Goal: Task Accomplishment & Management: Manage account settings

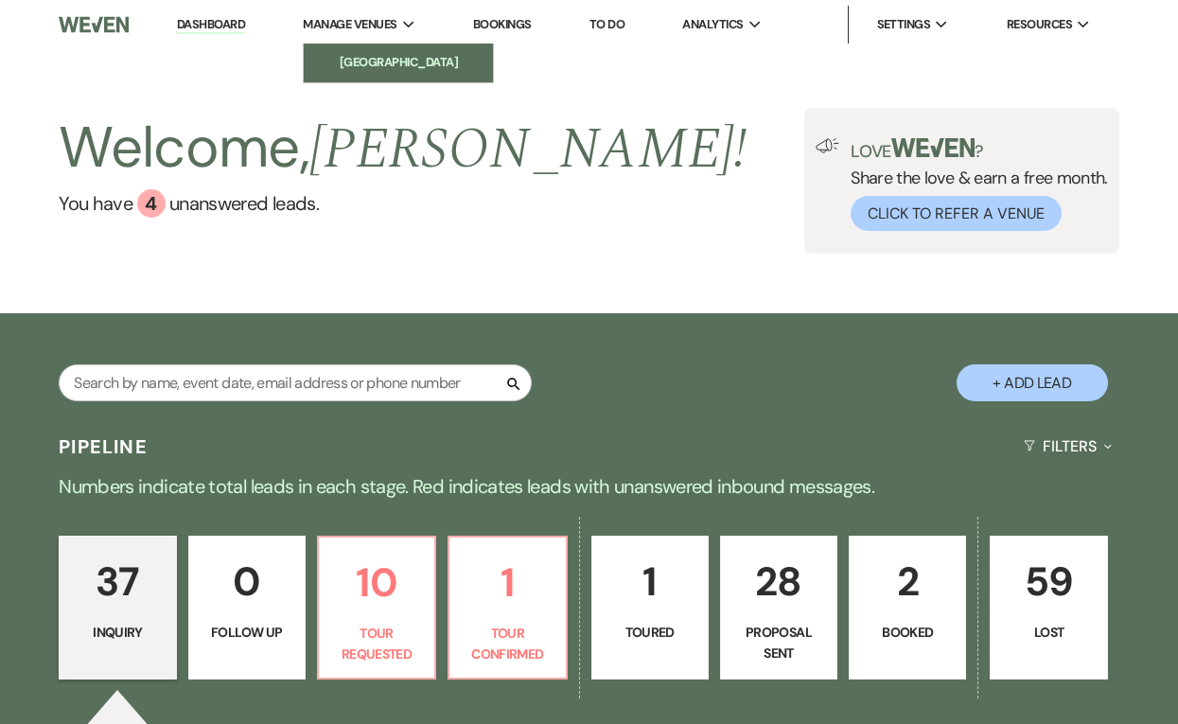
click at [366, 57] on li "[GEOGRAPHIC_DATA]" at bounding box center [398, 62] width 170 height 19
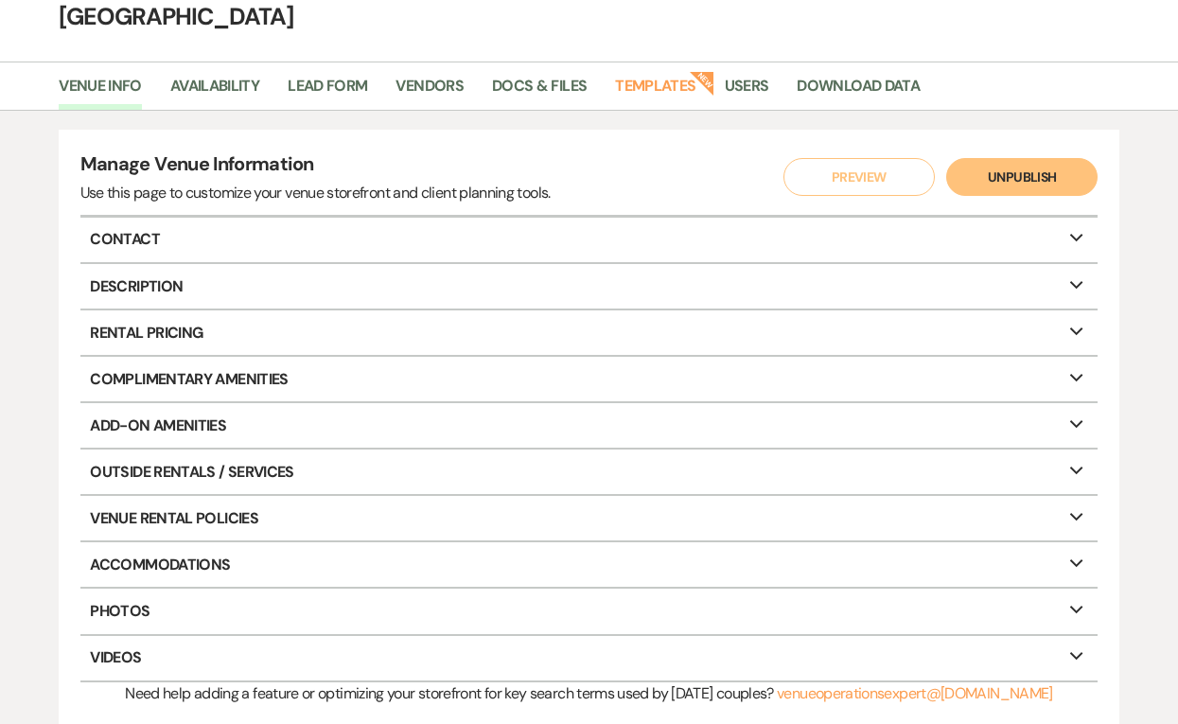
scroll to position [237, 0]
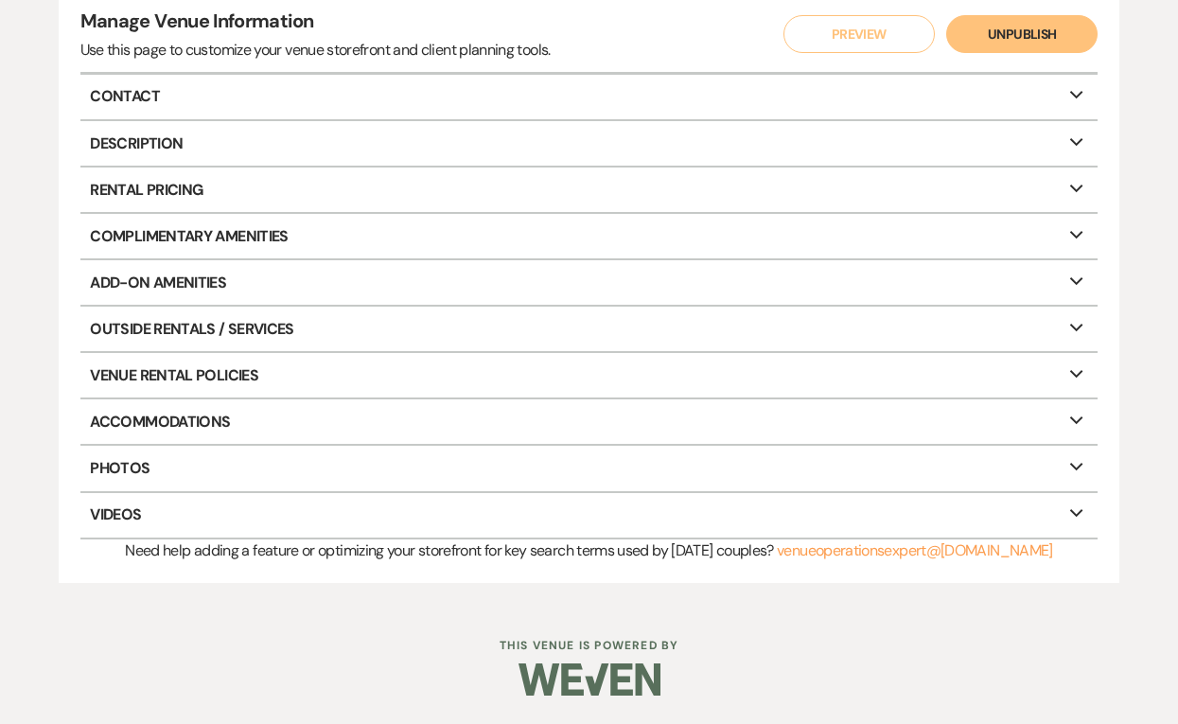
click at [136, 197] on p "Rental Pricing Expand" at bounding box center [589, 189] width 1018 height 44
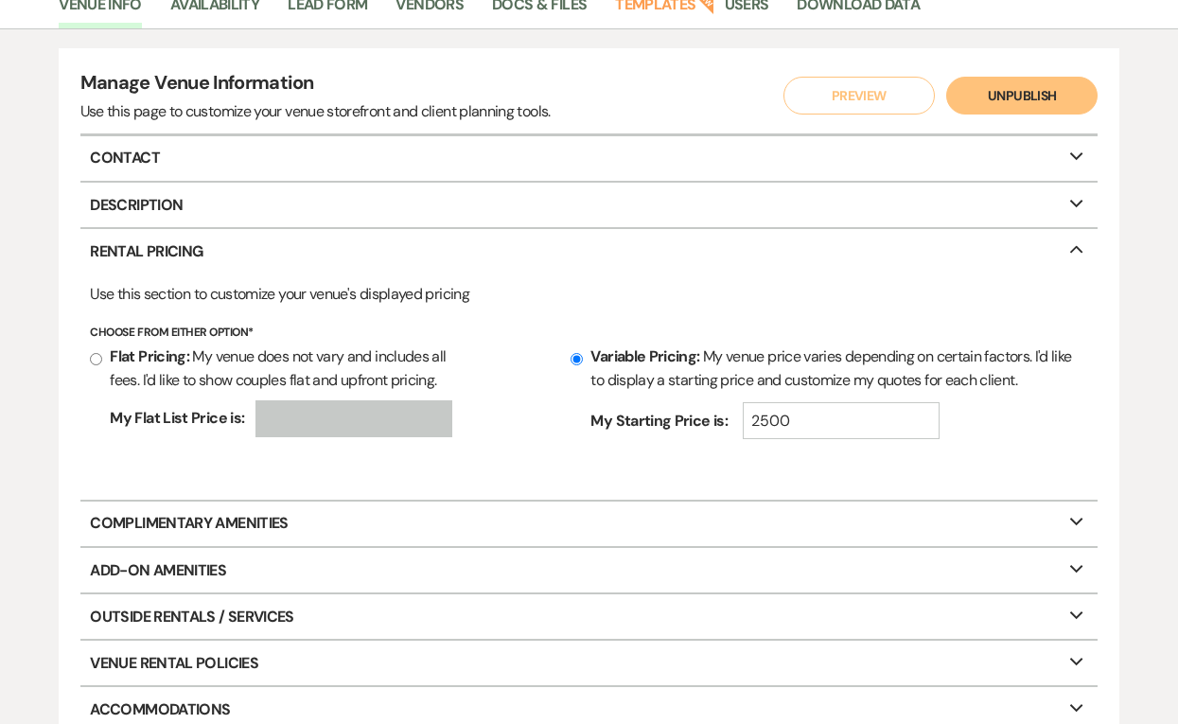
scroll to position [143, 0]
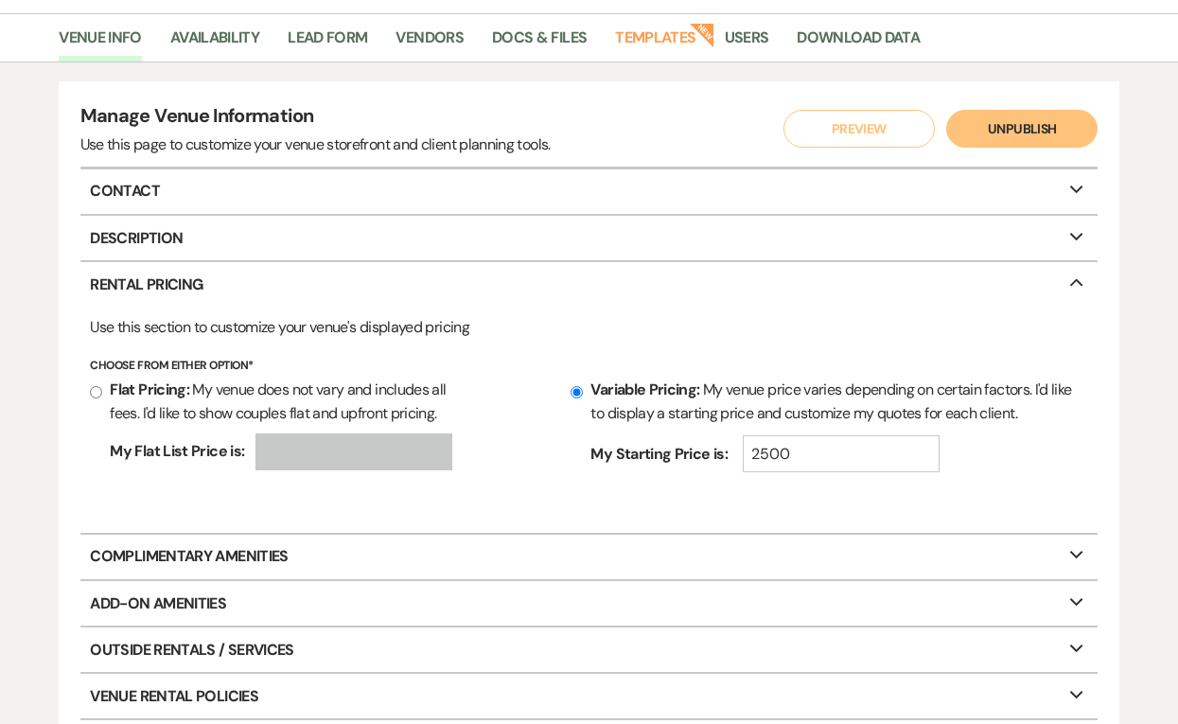
click at [141, 247] on p "Description Expand" at bounding box center [589, 238] width 1018 height 44
select select "1"
select select "17"
select select "18"
select select "3"
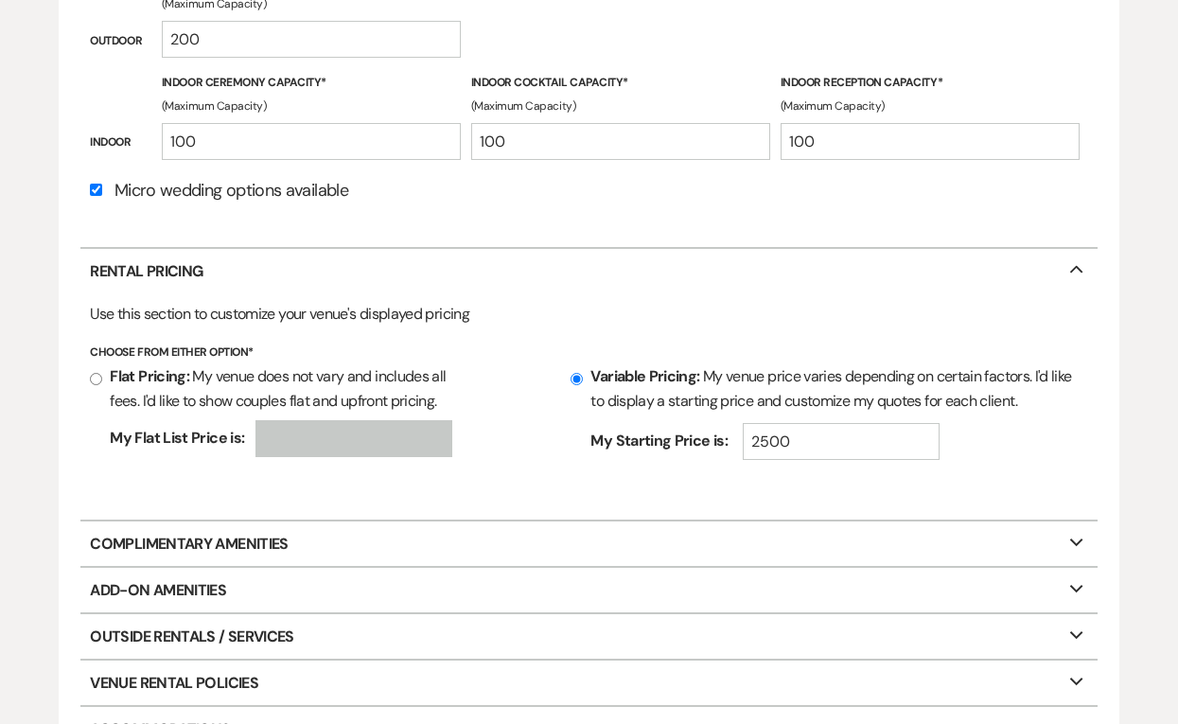
scroll to position [710, 0]
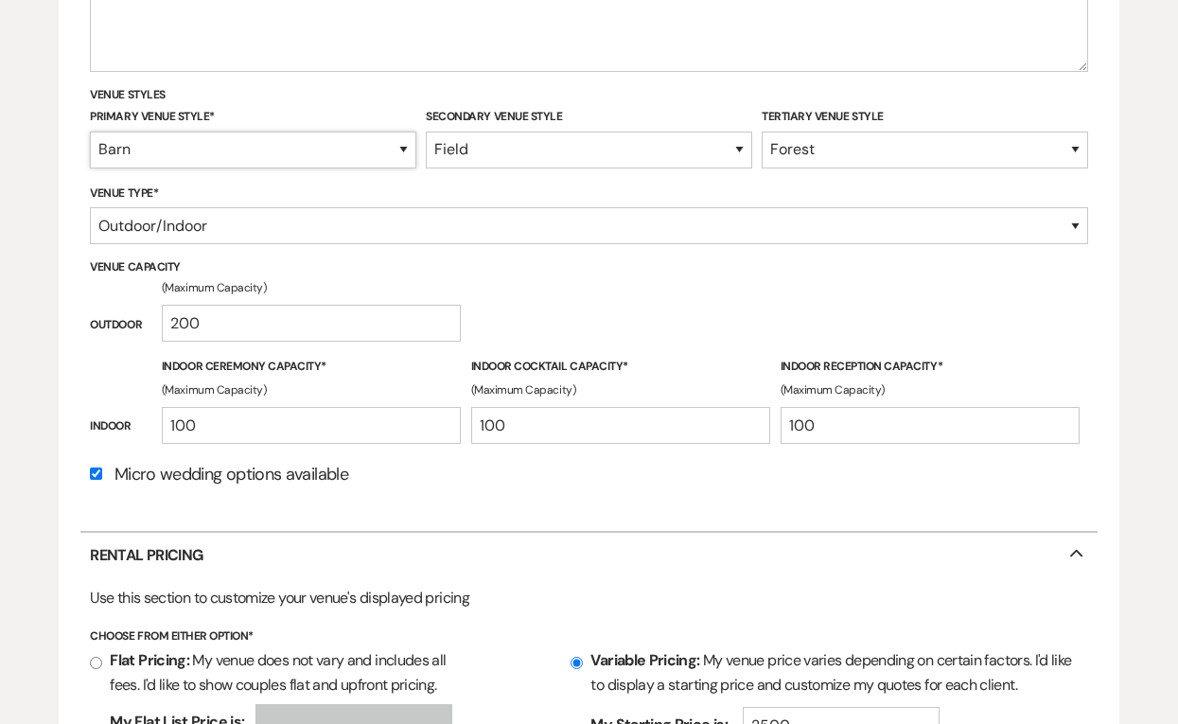
click at [137, 146] on select "Ballroom Barn Beach Boutique Hotel / Inn Brewery Castle Estate Farm Gardens His…" at bounding box center [252, 149] width 325 height 37
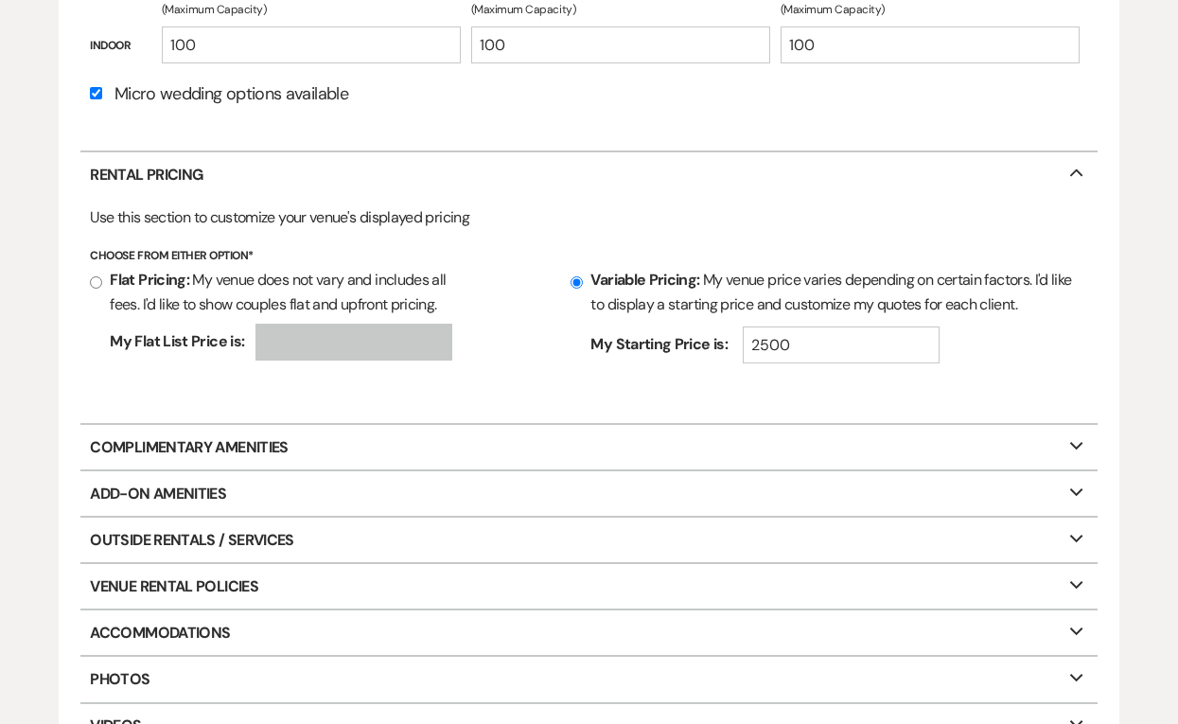
scroll to position [1302, 0]
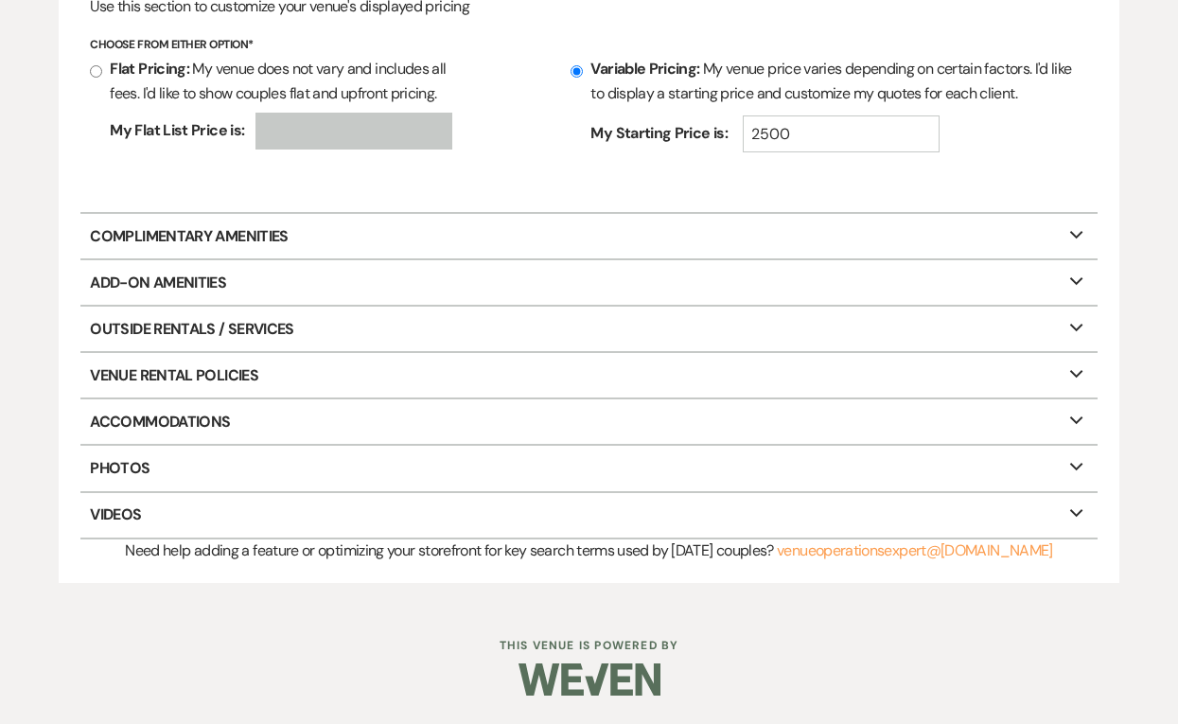
click at [190, 241] on p "Complimentary Amenities Expand" at bounding box center [589, 236] width 1018 height 44
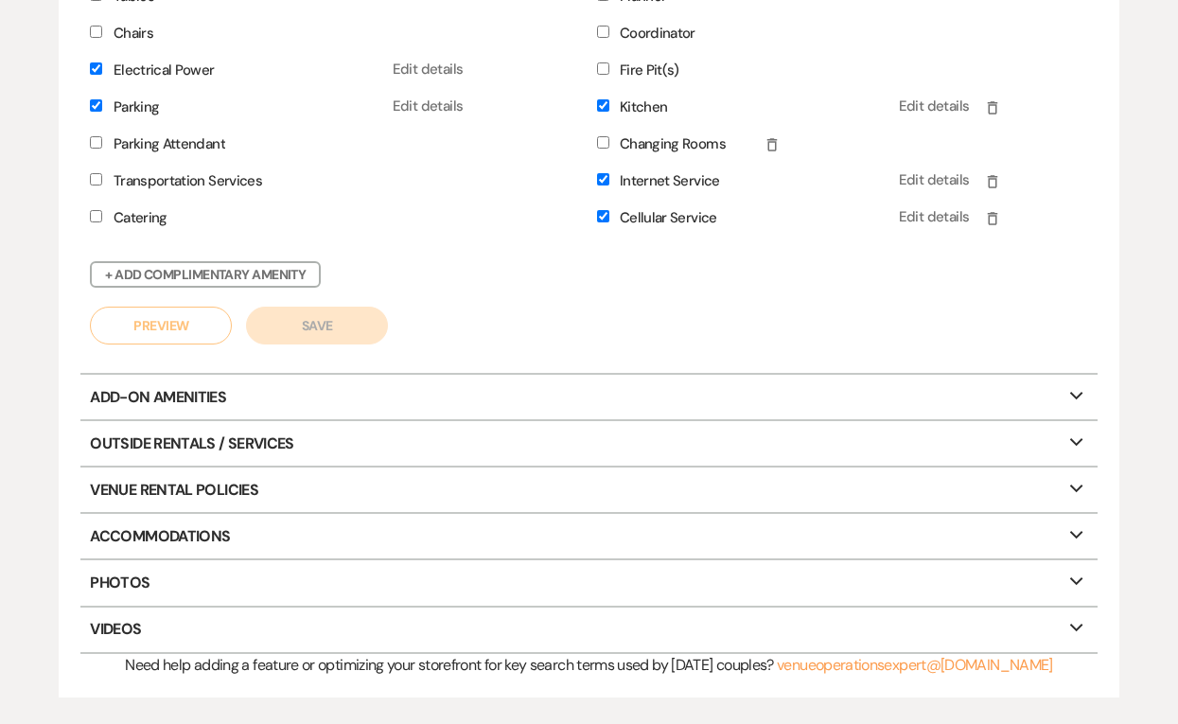
scroll to position [1680, 0]
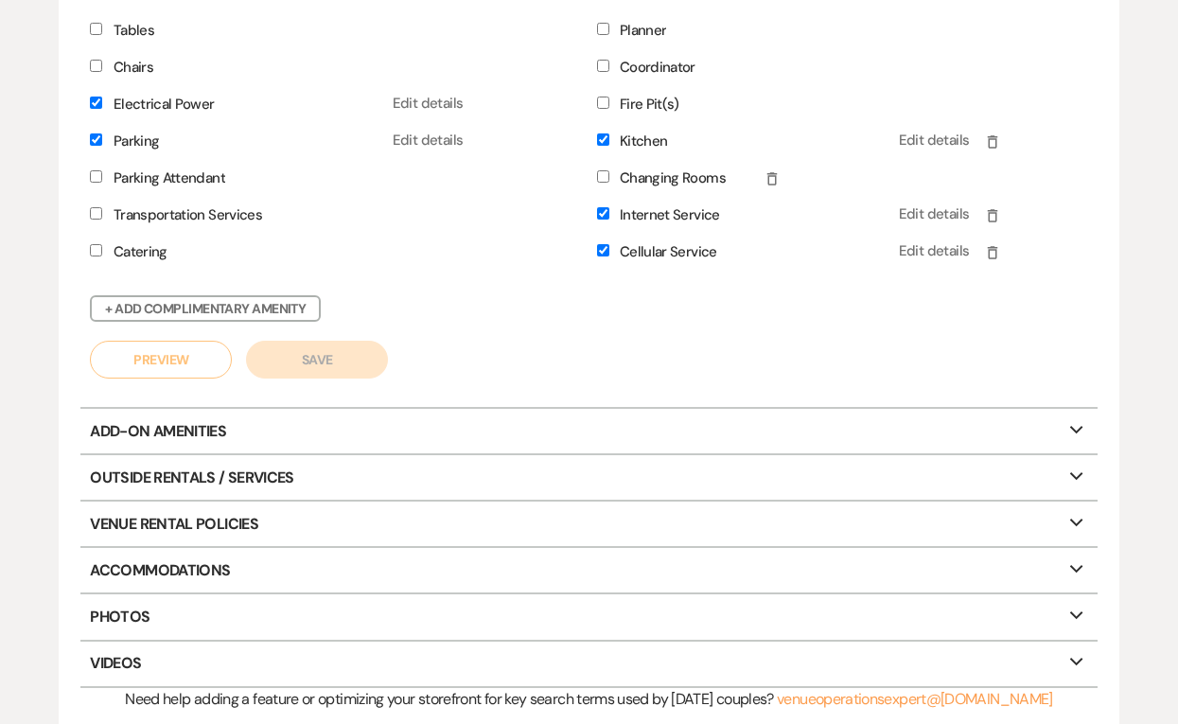
click at [219, 450] on p "Add-On Amenities Expand" at bounding box center [589, 431] width 1018 height 44
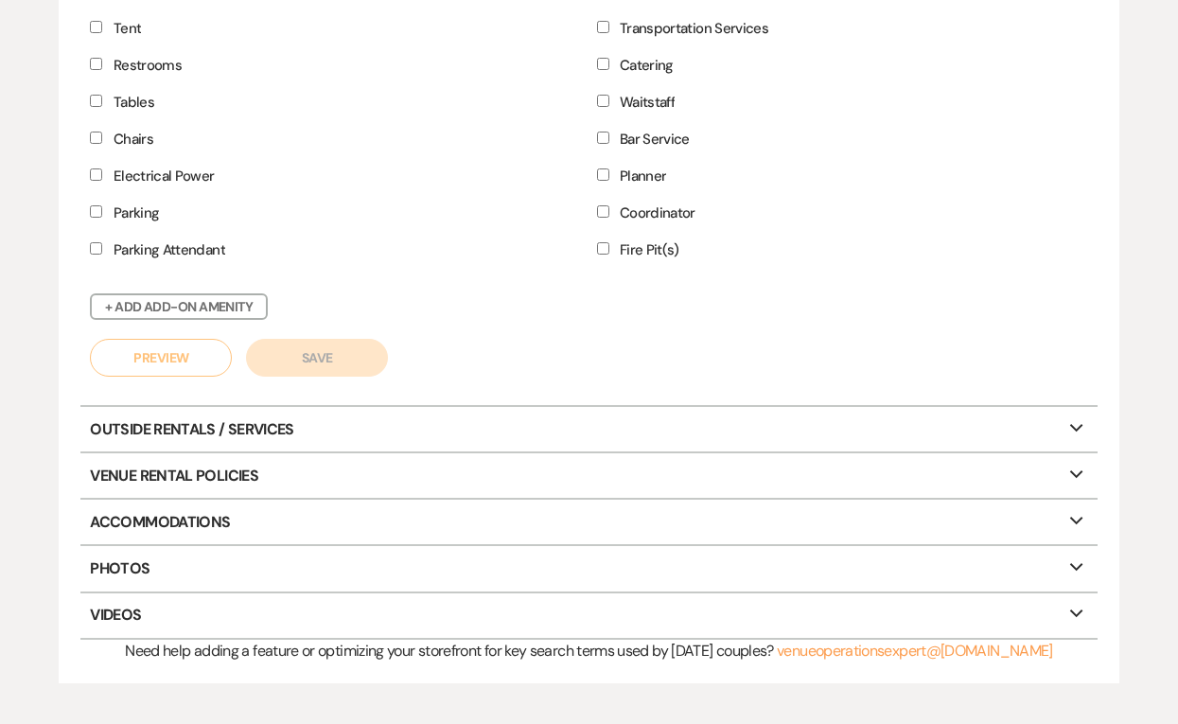
scroll to position [2153, 0]
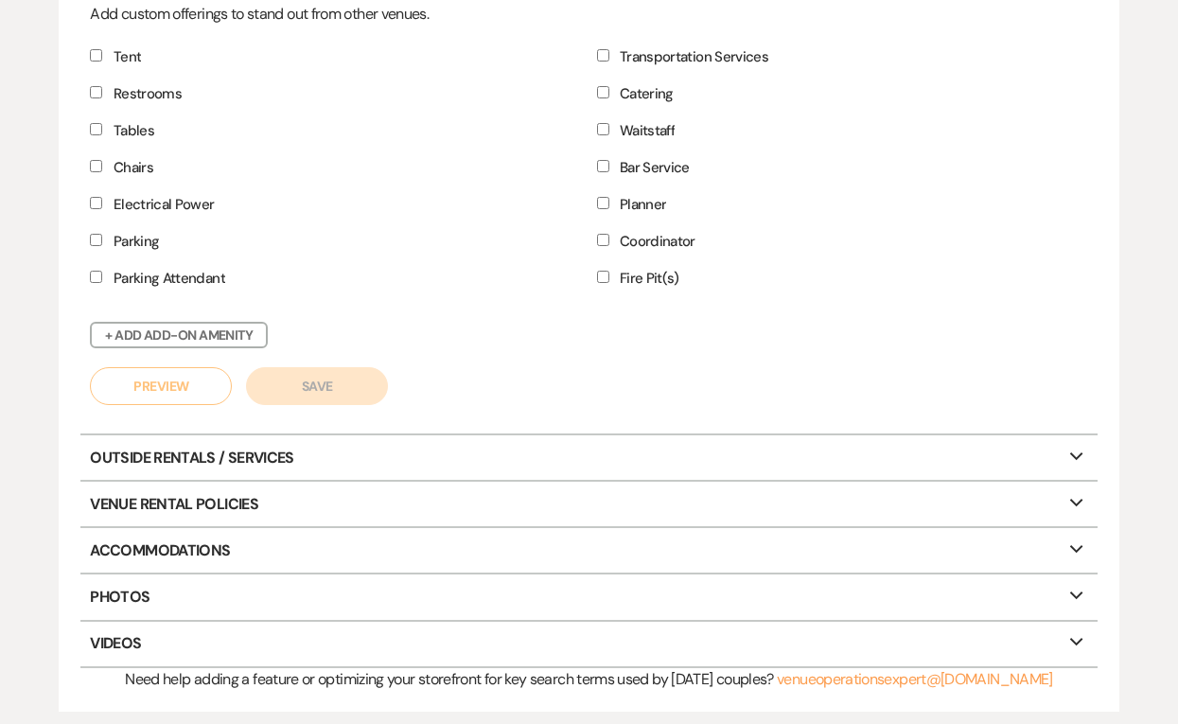
click at [129, 463] on p "Outside Rentals / Services Expand" at bounding box center [589, 457] width 1018 height 44
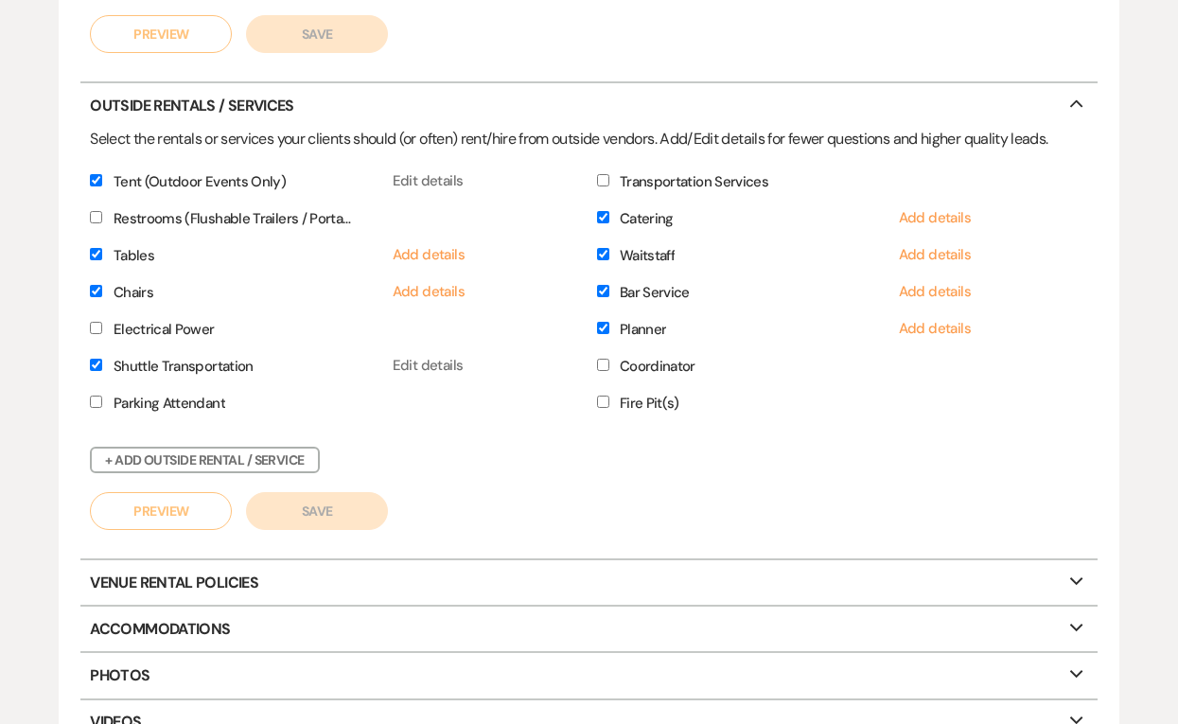
scroll to position [2712, 0]
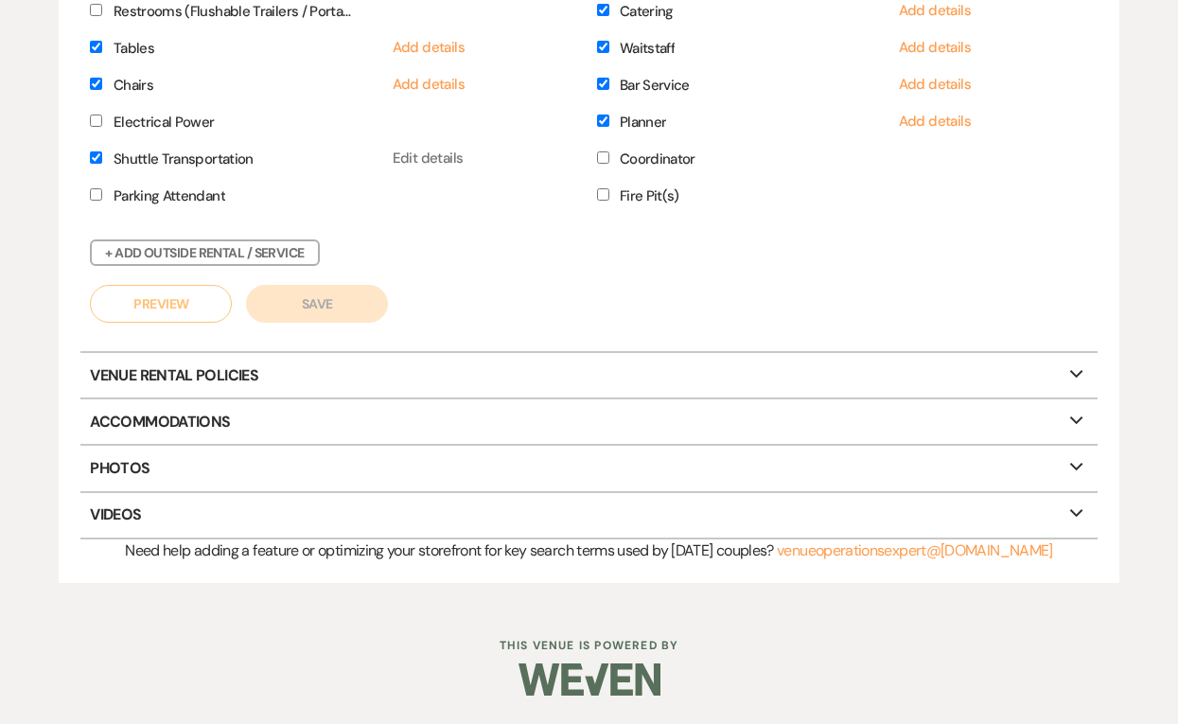
click at [141, 379] on p "Venue Rental Policies Expand" at bounding box center [589, 375] width 1018 height 44
select select "allowed"
select select "notAllowed"
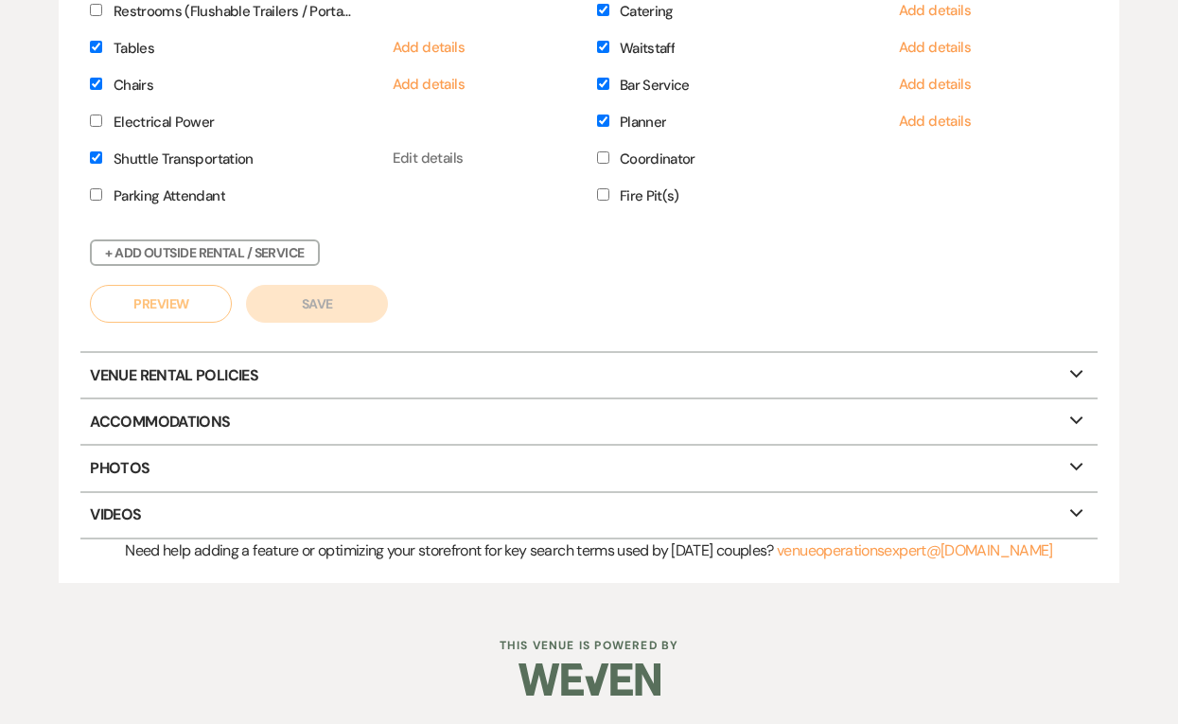
select select "notAllowed"
select select "allowed"
select select "restricted"
select select "notAllowed"
select select "restricted"
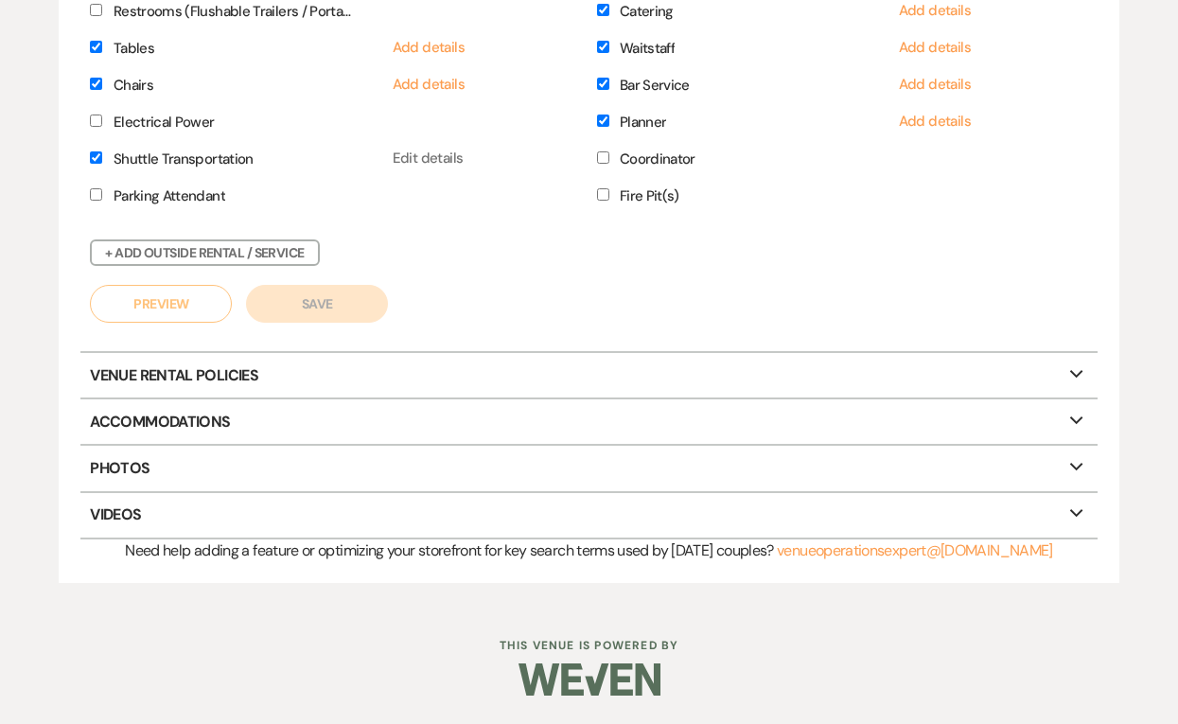
select select "notAllowed"
select select "restricted"
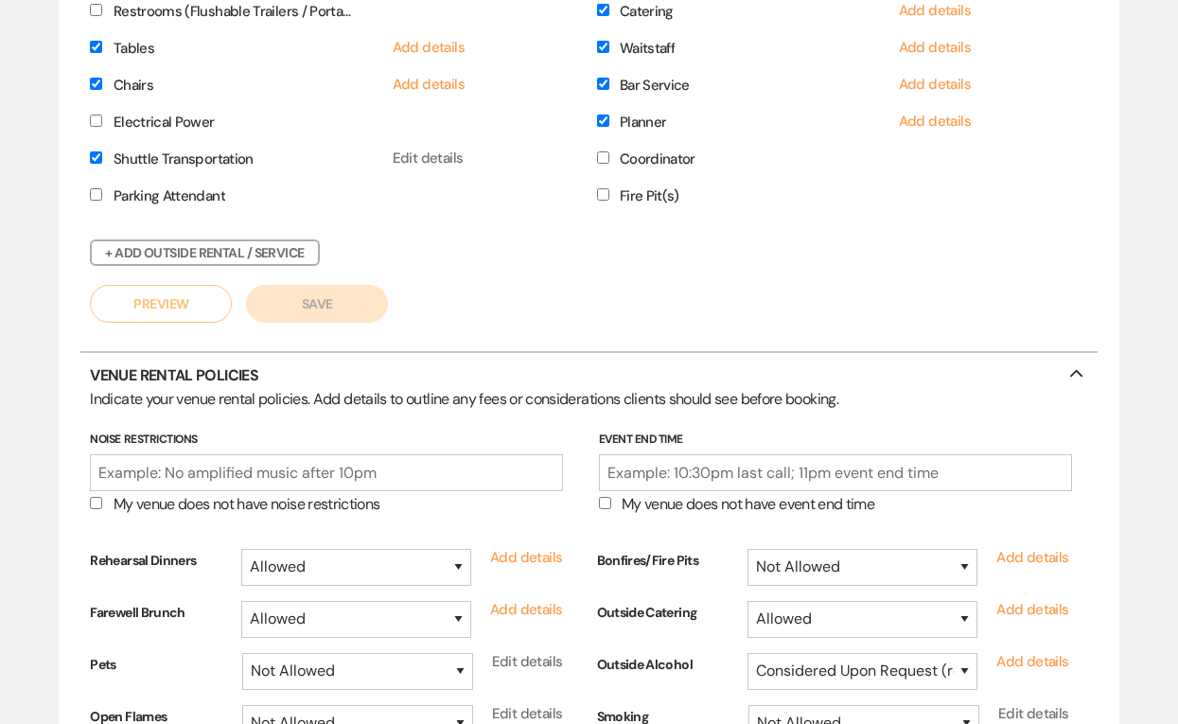
scroll to position [3091, 0]
